Goal: Share content: Share content

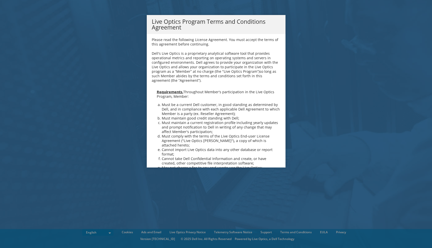
click at [289, 71] on div "Live Optics Program Terms and Conditions Agreement Please read the following Li…" at bounding box center [216, 124] width 432 height 218
click at [260, 82] on h4 "Dell's Live Optics is a proprietary analytical software tool that provides oper…" at bounding box center [216, 67] width 129 height 32
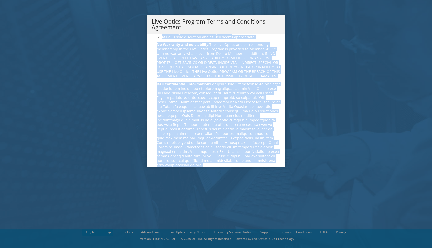
scroll to position [345, 0]
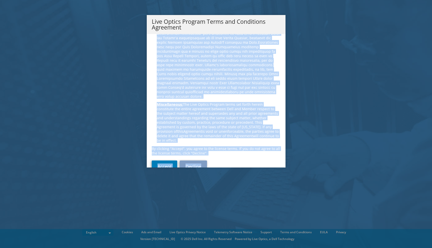
drag, startPoint x: 257, startPoint y: 83, endPoint x: 269, endPoint y: 207, distance: 123.9
click at [269, 207] on div "Live Optics Program Terms and Conditions Agreement Please read the following Li…" at bounding box center [216, 124] width 432 height 218
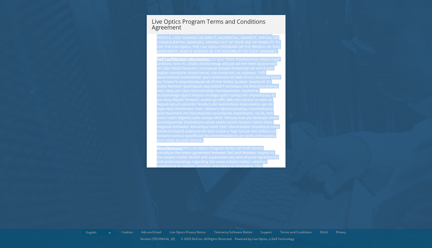
scroll to position [345, 0]
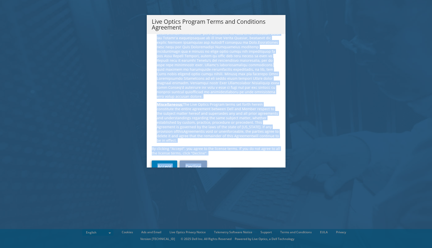
drag, startPoint x: 205, startPoint y: 57, endPoint x: 206, endPoint y: 171, distance: 113.8
click at [206, 171] on div "Live Optics Program Terms and Conditions Agreement Please read the following Li…" at bounding box center [216, 124] width 432 height 218
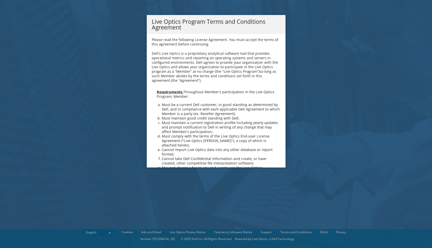
click at [274, 75] on b "Dell's Live Optics is a proprietary analytical software tool that provides oper…" at bounding box center [215, 67] width 126 height 32
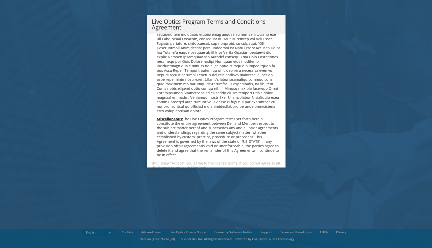
scroll to position [340, 0]
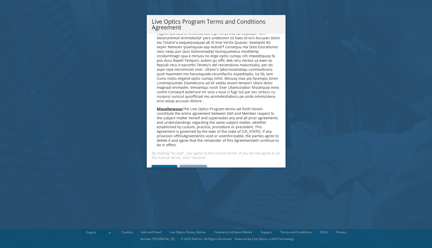
click at [160, 165] on link "Accept" at bounding box center [165, 171] width 26 height 12
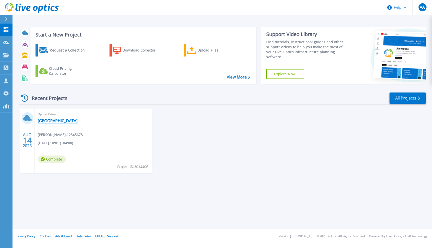
click at [63, 122] on link "[GEOGRAPHIC_DATA]" at bounding box center [58, 120] width 40 height 5
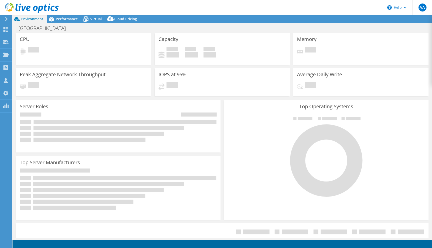
select select "USD"
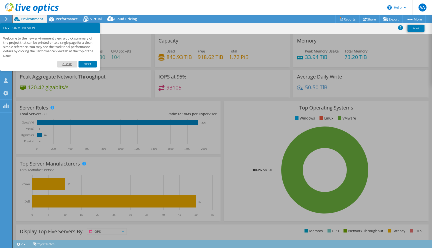
click at [72, 67] on link "Close" at bounding box center [67, 64] width 20 height 7
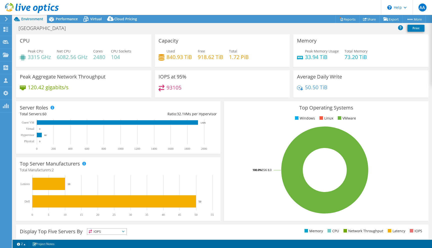
click at [232, 85] on div "93105" at bounding box center [223, 90] width 128 height 11
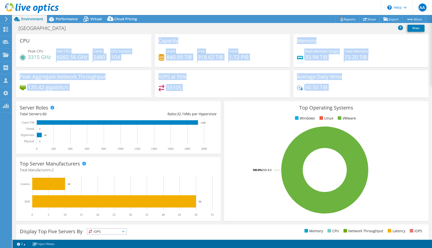
drag, startPoint x: 50, startPoint y: 60, endPoint x: 72, endPoint y: 103, distance: 48.2
click at [72, 103] on section "CPU Peak CPU 3315 GHz Net CPU 6082.56 GHz Cores 2480 CPU Sockets 104 Capacity U…" at bounding box center [223, 179] width 420 height 291
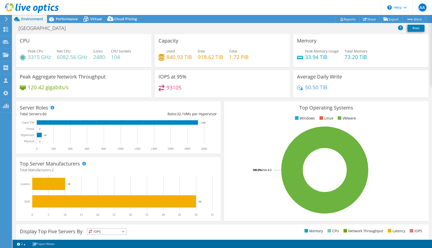
click at [148, 117] on div "Ratio: 32.1 VMs per Hypervisor" at bounding box center [167, 114] width 99 height 6
click at [256, 107] on h3 "Top Operating Systems" at bounding box center [326, 108] width 197 height 6
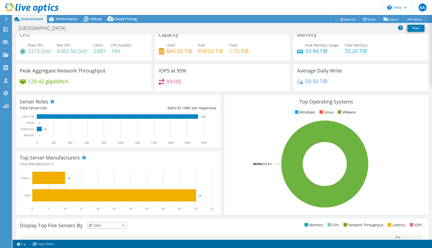
scroll to position [10, 0]
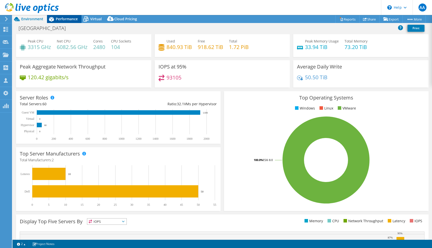
click at [68, 21] on span "Performance" at bounding box center [67, 19] width 22 height 5
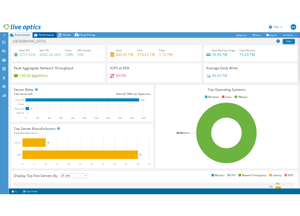
scroll to position [0, 0]
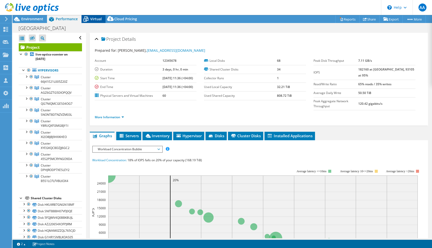
click at [90, 19] on span "Virtual" at bounding box center [96, 19] width 12 height 5
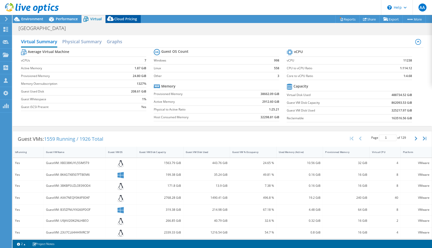
click at [119, 20] on span "Cloud Pricing" at bounding box center [125, 19] width 23 height 5
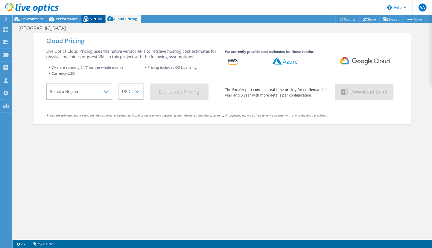
click at [93, 18] on span "Virtual" at bounding box center [96, 19] width 12 height 5
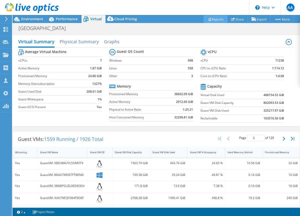
click at [211, 21] on link "Reports" at bounding box center [216, 19] width 24 height 8
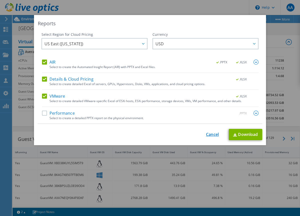
click at [209, 133] on link "Cancel" at bounding box center [212, 134] width 13 height 5
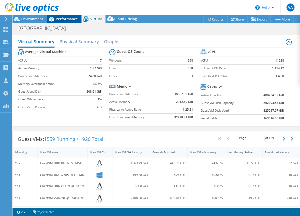
click at [66, 21] on span "Performance" at bounding box center [67, 19] width 22 height 5
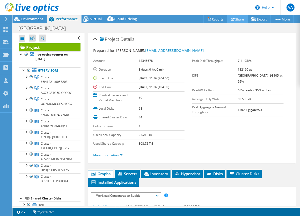
click at [239, 20] on link "Share" at bounding box center [237, 19] width 21 height 8
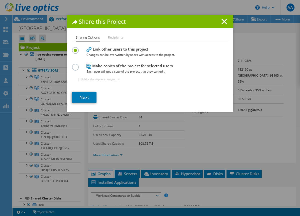
click at [118, 37] on li "Recipients" at bounding box center [115, 38] width 15 height 6
click at [78, 65] on label at bounding box center [76, 64] width 9 height 1
click at [0, 0] on input "radio" at bounding box center [0, 0] width 0 height 0
click at [116, 40] on li "Recipients" at bounding box center [115, 38] width 15 height 6
click at [77, 48] on label at bounding box center [76, 47] width 9 height 1
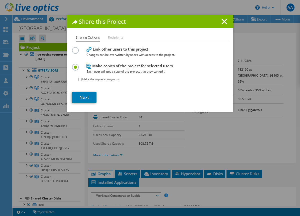
click at [0, 0] on input "radio" at bounding box center [0, 0] width 0 height 0
click at [99, 47] on h4 "Link other users to this project Changes can be overwritten by users with acces…" at bounding box center [149, 51] width 125 height 11
click at [88, 51] on icon at bounding box center [89, 49] width 5 height 5
click at [76, 65] on label at bounding box center [76, 64] width 9 height 1
click at [0, 0] on input "radio" at bounding box center [0, 0] width 0 height 0
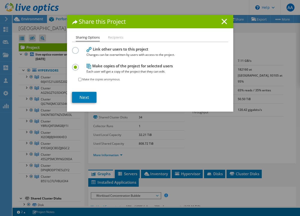
click at [98, 80] on label "Make the copies anonymous." at bounding box center [101, 79] width 38 height 5
click at [82, 80] on input "Make the copies anonymous." at bounding box center [79, 79] width 3 height 3
click at [83, 79] on label "Make the copies anonymous." at bounding box center [101, 79] width 38 height 5
click at [82, 79] on input "Make the copies anonymous." at bounding box center [79, 79] width 3 height 3
checkbox input "false"
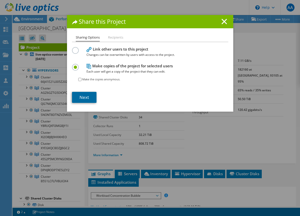
click at [85, 97] on link "Next" at bounding box center [84, 97] width 25 height 11
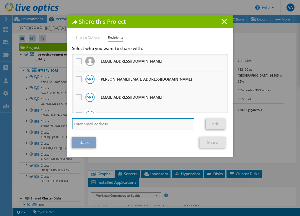
click at [145, 125] on input "search" at bounding box center [133, 123] width 123 height 11
type input "q"
drag, startPoint x: 121, startPoint y: 128, endPoint x: 108, endPoint y: 129, distance: 13.0
click at [108, 129] on input "[PERSON_NAME]" at bounding box center [133, 123] width 123 height 11
type input "a"
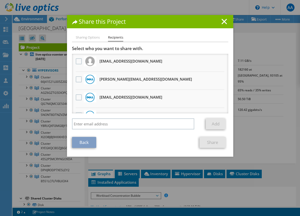
click at [226, 69] on li "[EMAIL_ADDRESS][DOMAIN_NAME] Will receive an anonymous copy" at bounding box center [150, 63] width 156 height 18
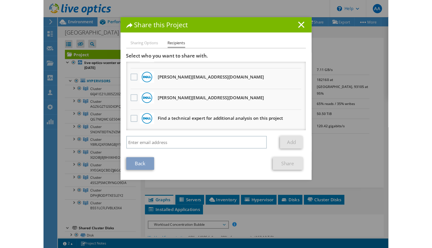
scroll to position [283, 0]
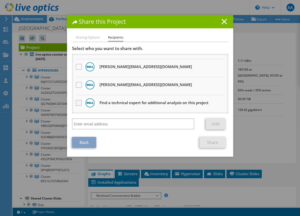
click at [78, 104] on label at bounding box center [79, 103] width 7 height 6
click at [0, 0] on input "checkbox" at bounding box center [0, 0] width 0 height 0
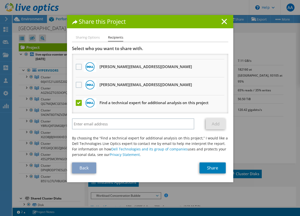
click at [120, 102] on h3 "Find a technical expert for additional analysis on this project" at bounding box center [154, 103] width 109 height 8
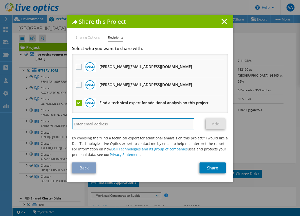
click at [110, 121] on input "search" at bounding box center [133, 123] width 123 height 11
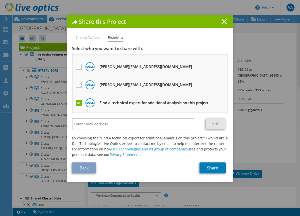
click at [224, 21] on icon at bounding box center [225, 22] width 6 height 6
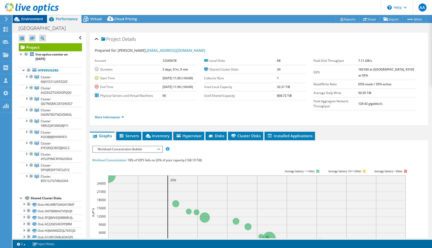
click at [28, 19] on span "Environment" at bounding box center [32, 19] width 22 height 5
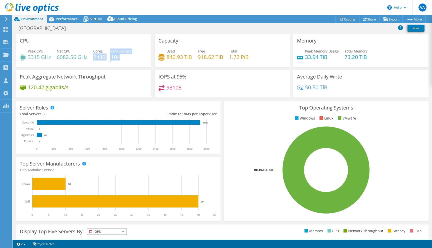
drag, startPoint x: 94, startPoint y: 57, endPoint x: 126, endPoint y: 57, distance: 32.3
click at [126, 57] on div "Peak CPU 3315 GHz Net CPU 6082.56 GHz Cores 2480 CPU Sockets 104" at bounding box center [84, 57] width 128 height 16
drag, startPoint x: 58, startPoint y: 56, endPoint x: 85, endPoint y: 56, distance: 26.8
click at [85, 56] on h4 "6082.56 GHz" at bounding box center [72, 57] width 31 height 6
click at [90, 54] on div "Peak CPU 3315 GHz Net CPU 6082.56 GHz Cores 2480 CPU Sockets 104" at bounding box center [84, 57] width 128 height 16
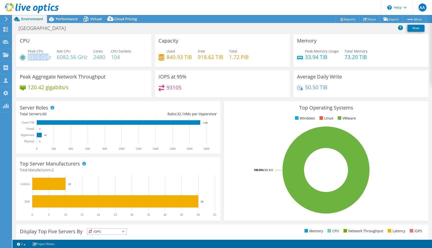
drag, startPoint x: 28, startPoint y: 57, endPoint x: 49, endPoint y: 57, distance: 20.8
click at [49, 57] on h4 "3315 GHz" at bounding box center [39, 57] width 23 height 6
click at [57, 57] on h4 "6082.56 GHz" at bounding box center [72, 57] width 31 height 6
drag, startPoint x: 56, startPoint y: 57, endPoint x: 76, endPoint y: 59, distance: 19.6
click at [76, 59] on div "Peak CPU 3315 GHz Net CPU 6082.56 GHz Cores 2480 CPU Sockets 104" at bounding box center [84, 57] width 128 height 16
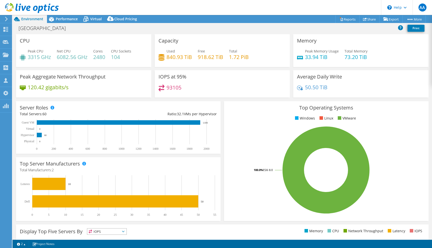
click at [86, 58] on h4 "6082.56 GHz" at bounding box center [72, 57] width 31 height 6
